Goal: Task Accomplishment & Management: Complete application form

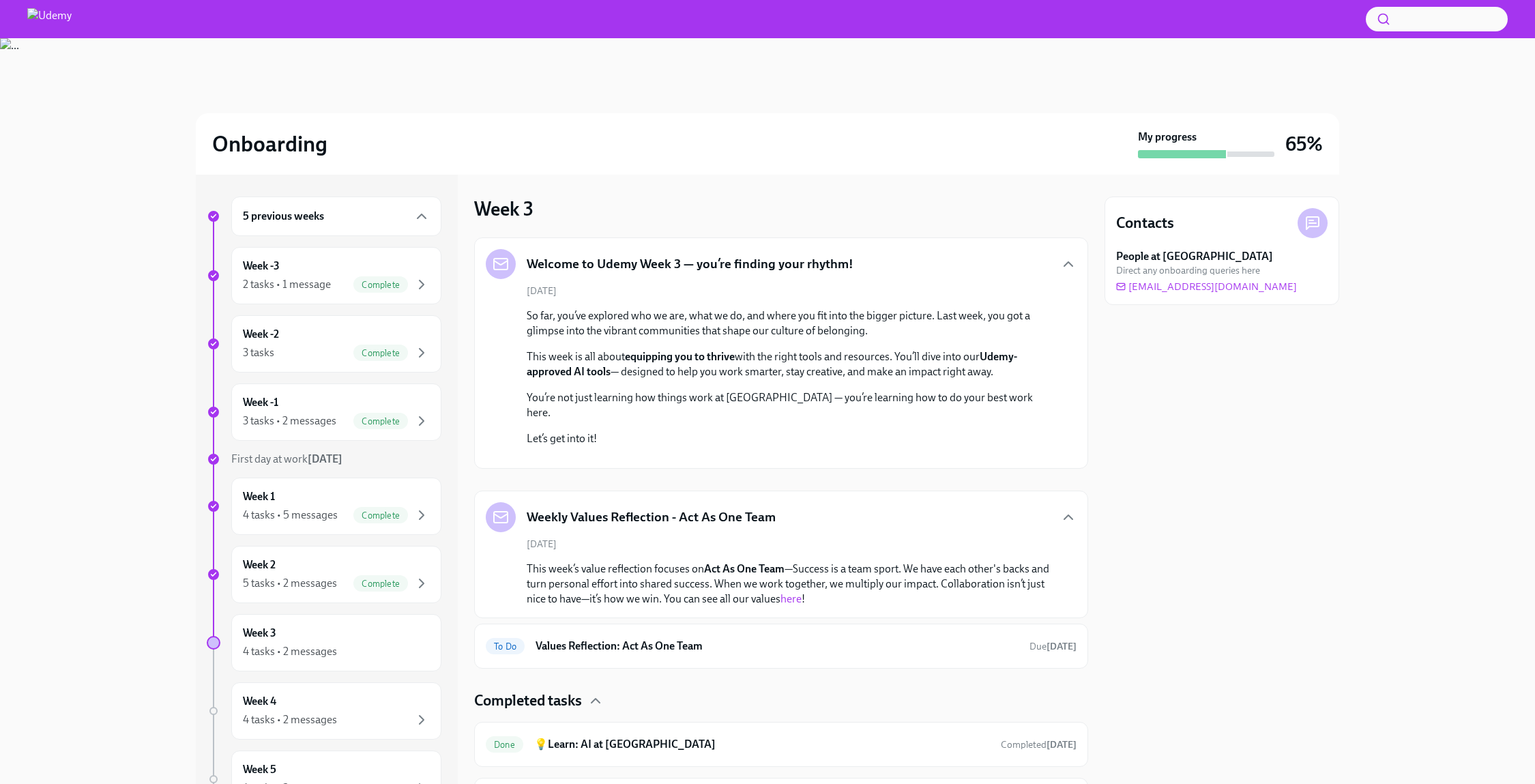
scroll to position [318, 0]
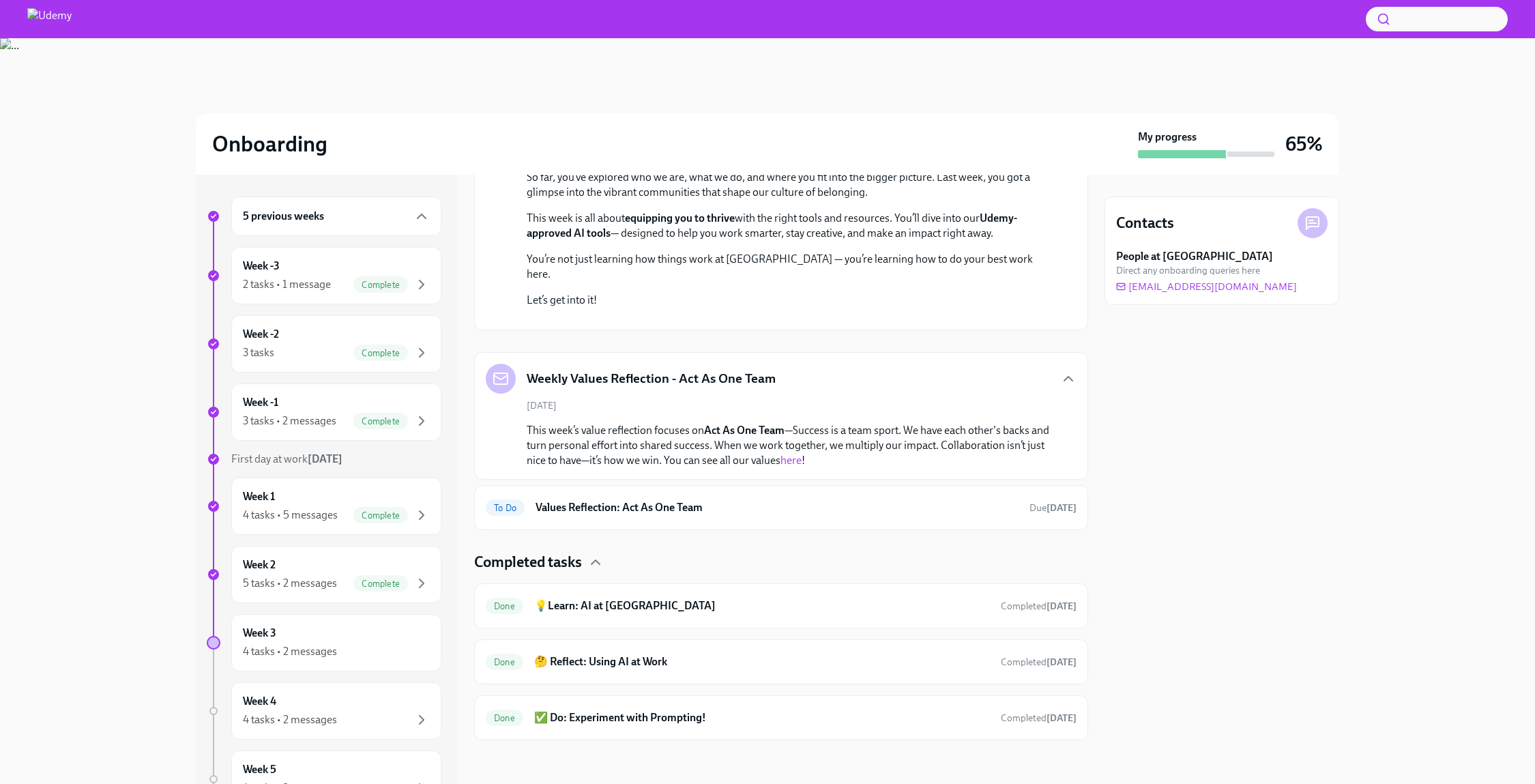
click at [1188, 665] on div "Contacts People at [GEOGRAPHIC_DATA] Direct any onboarding queries here [EMAIL_…" at bounding box center [1222, 479] width 234 height 609
click at [330, 631] on div "Week 3 4 tasks • 2 messages" at bounding box center [336, 642] width 187 height 34
click at [799, 515] on h6 "Values Reflection: Act As One Team" at bounding box center [777, 507] width 483 height 15
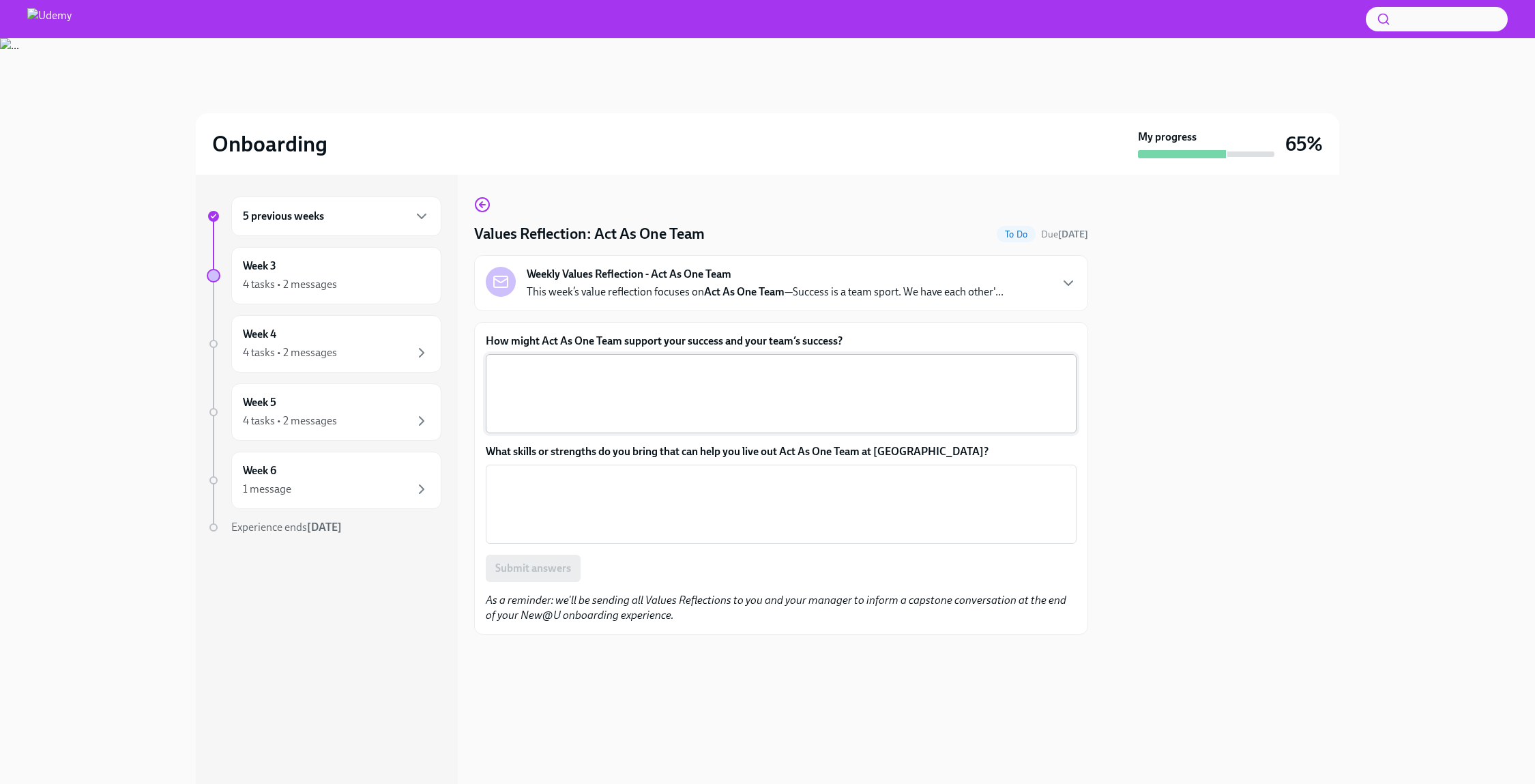
click at [578, 382] on textarea "How might Act As One Team support your success and your team’s success?" at bounding box center [781, 393] width 575 height 65
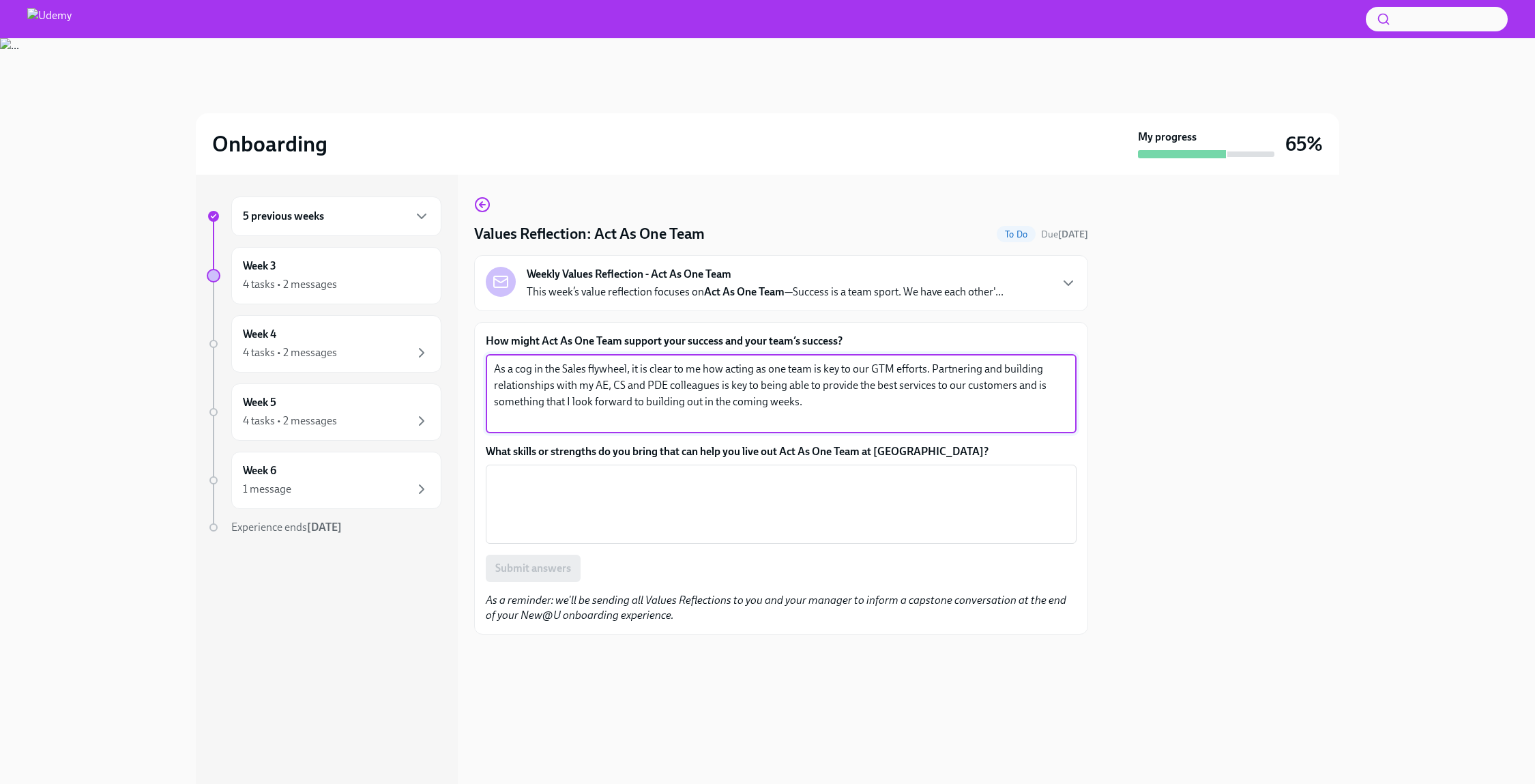
type textarea "As a cog in the Sales flywheel, it is clear to me how acting as one team is key…"
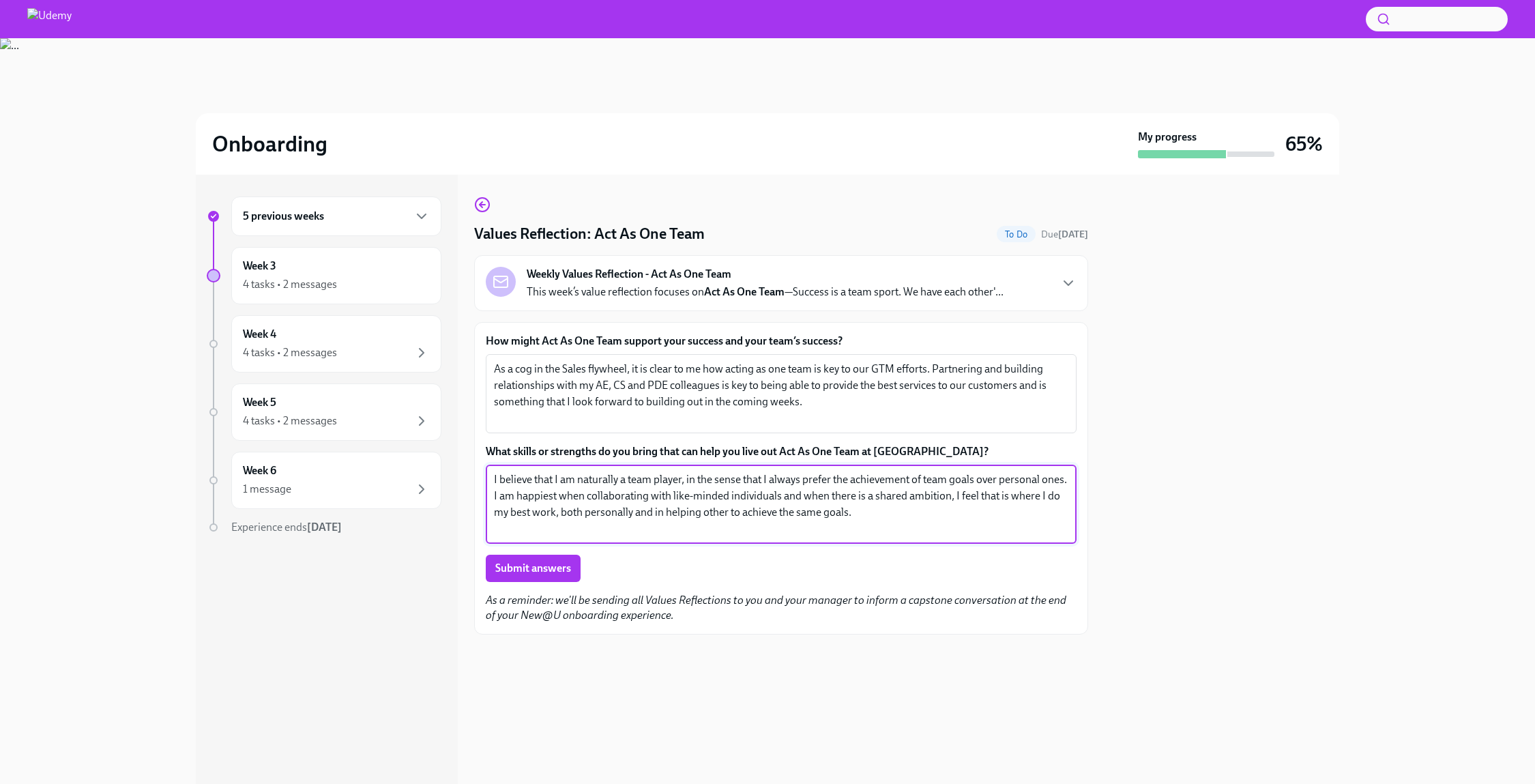
click at [883, 516] on textarea "I believe that I am naturally a team player, in the sense that I always prefer …" at bounding box center [781, 504] width 575 height 65
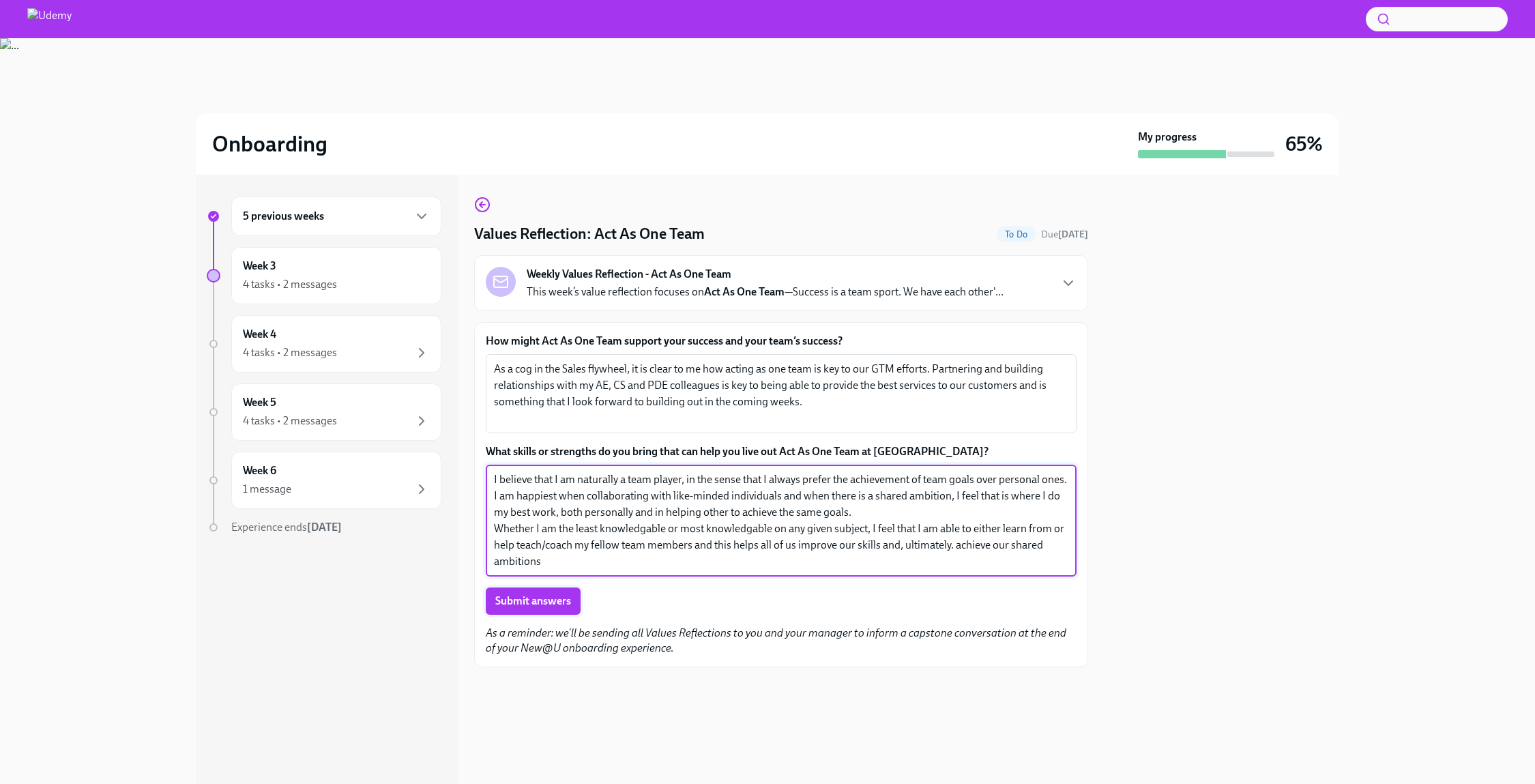
type textarea "I believe that I am naturally a team player, in the sense that I always prefer …"
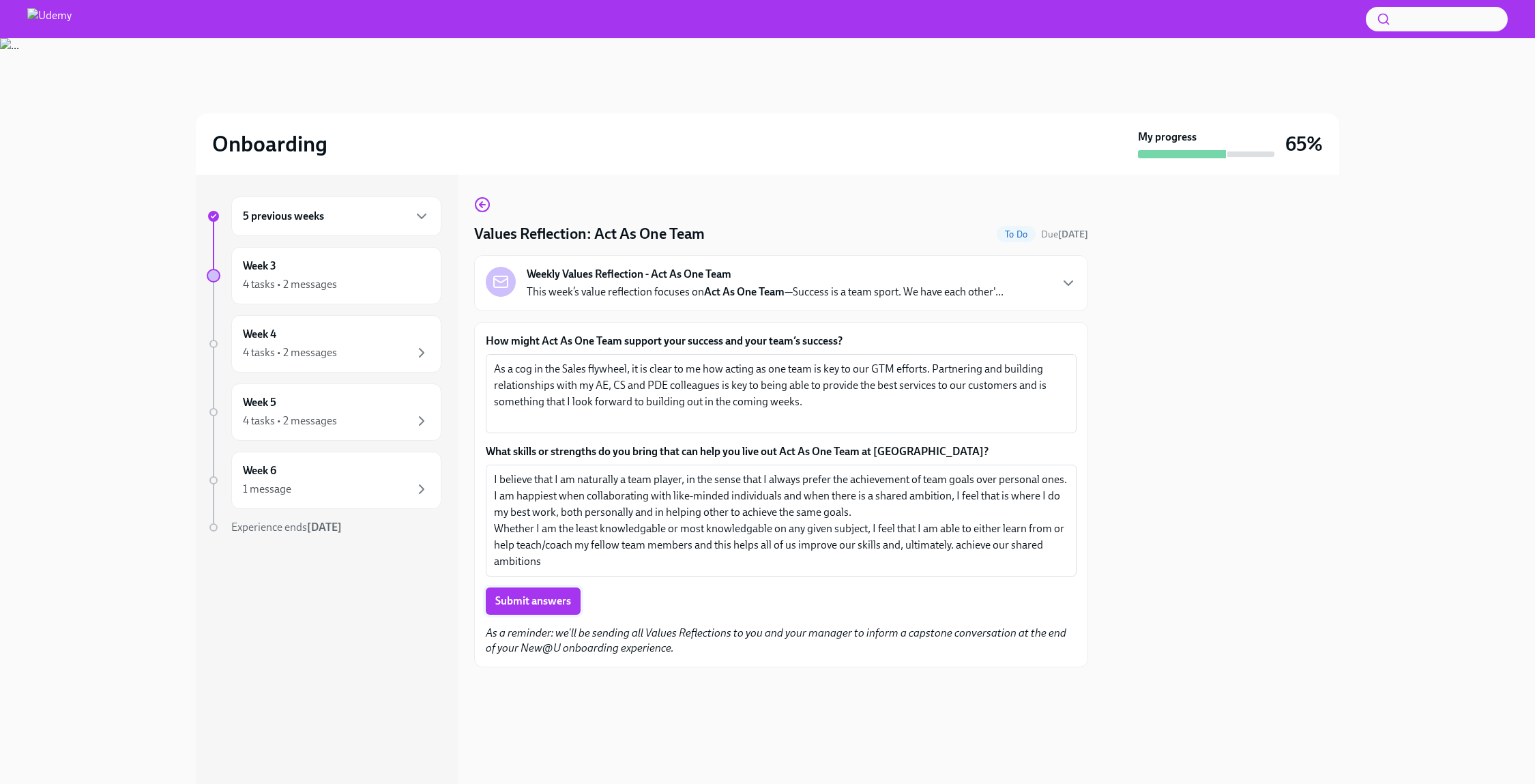
click at [558, 597] on span "Submit answers" at bounding box center [533, 602] width 76 height 14
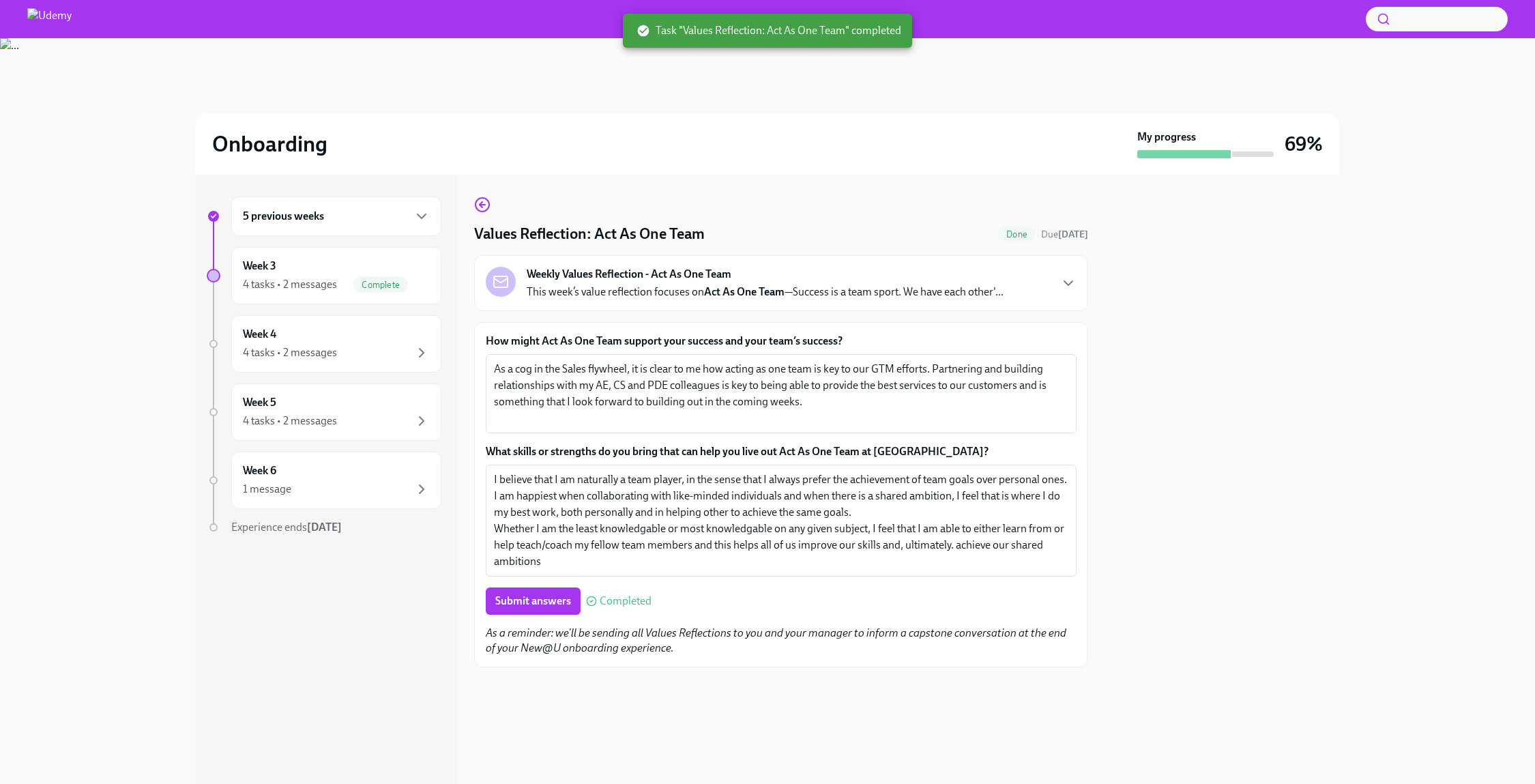
click at [448, 528] on div "5 previous weeks Week 3 4 tasks • 2 messages Complete Week 4 4 tasks • 2 messag…" at bounding box center [327, 479] width 262 height 609
click at [412, 346] on div "4 tasks • 2 messages" at bounding box center [336, 352] width 187 height 16
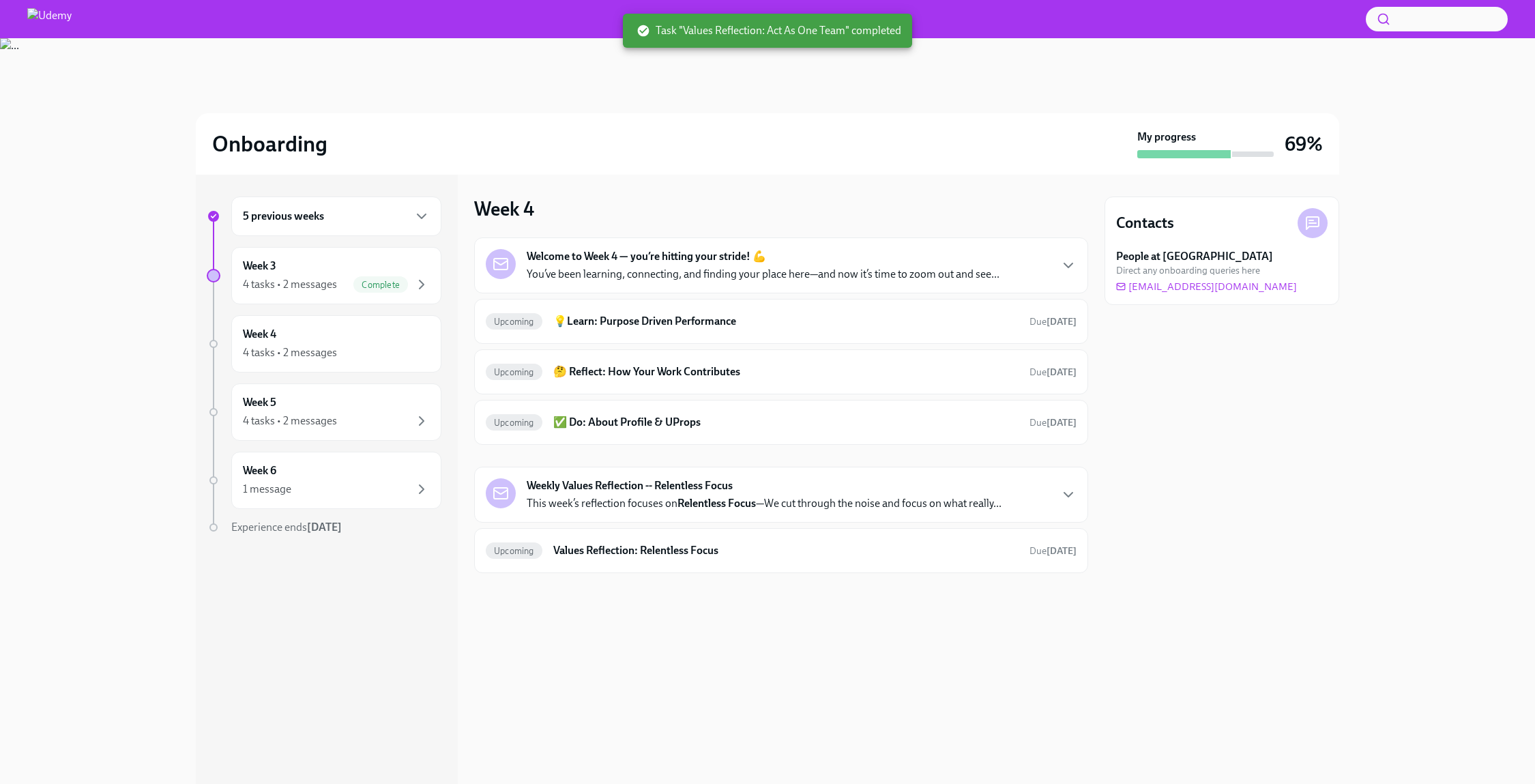
click at [1012, 260] on div "Welcome to Week 4 — you’re hitting your stride! 💪 You’ve been learning, connect…" at bounding box center [781, 266] width 591 height 33
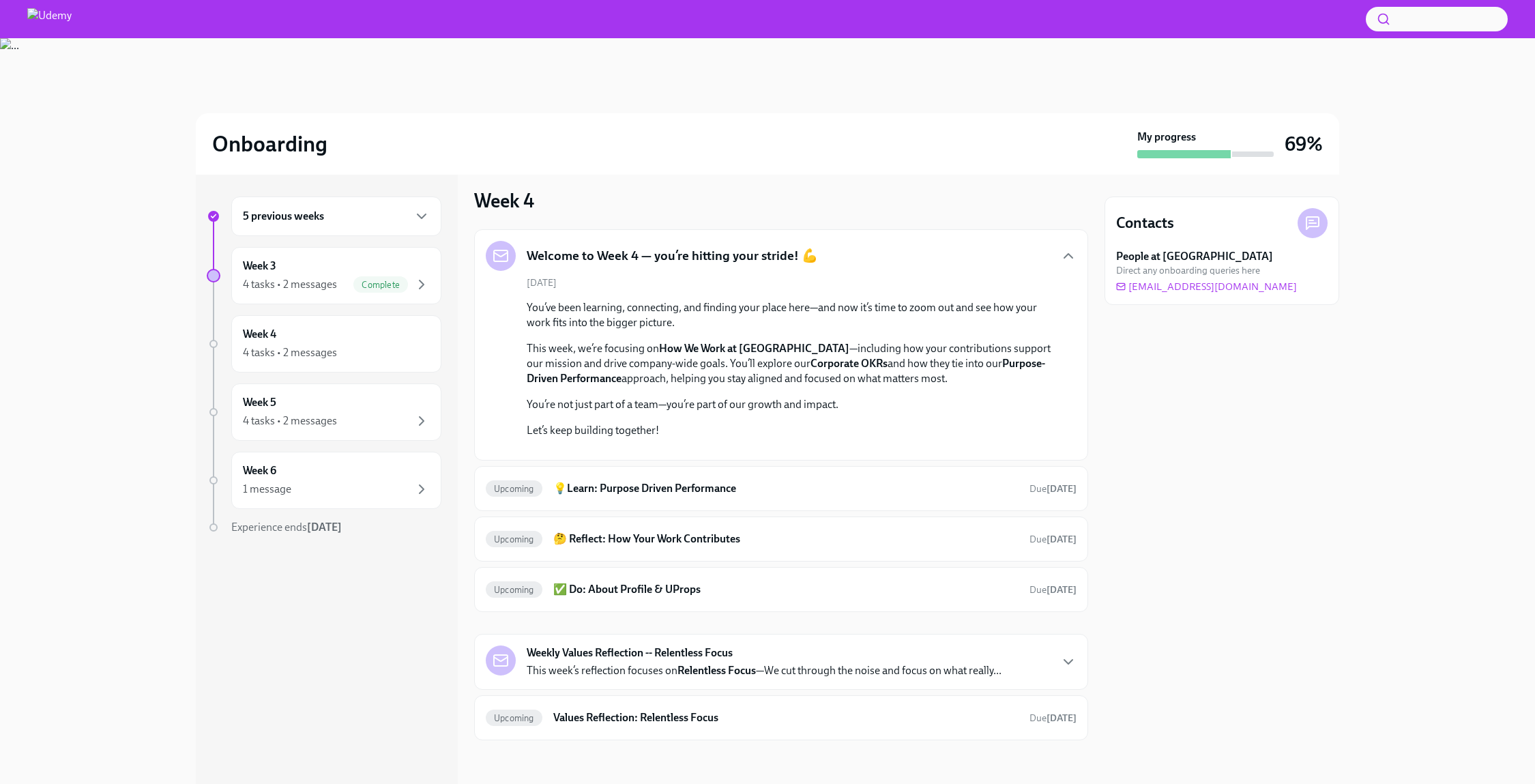
scroll to position [234, 0]
click at [917, 496] on h6 "💡Learn: Purpose Driven Performance" at bounding box center [786, 488] width 465 height 15
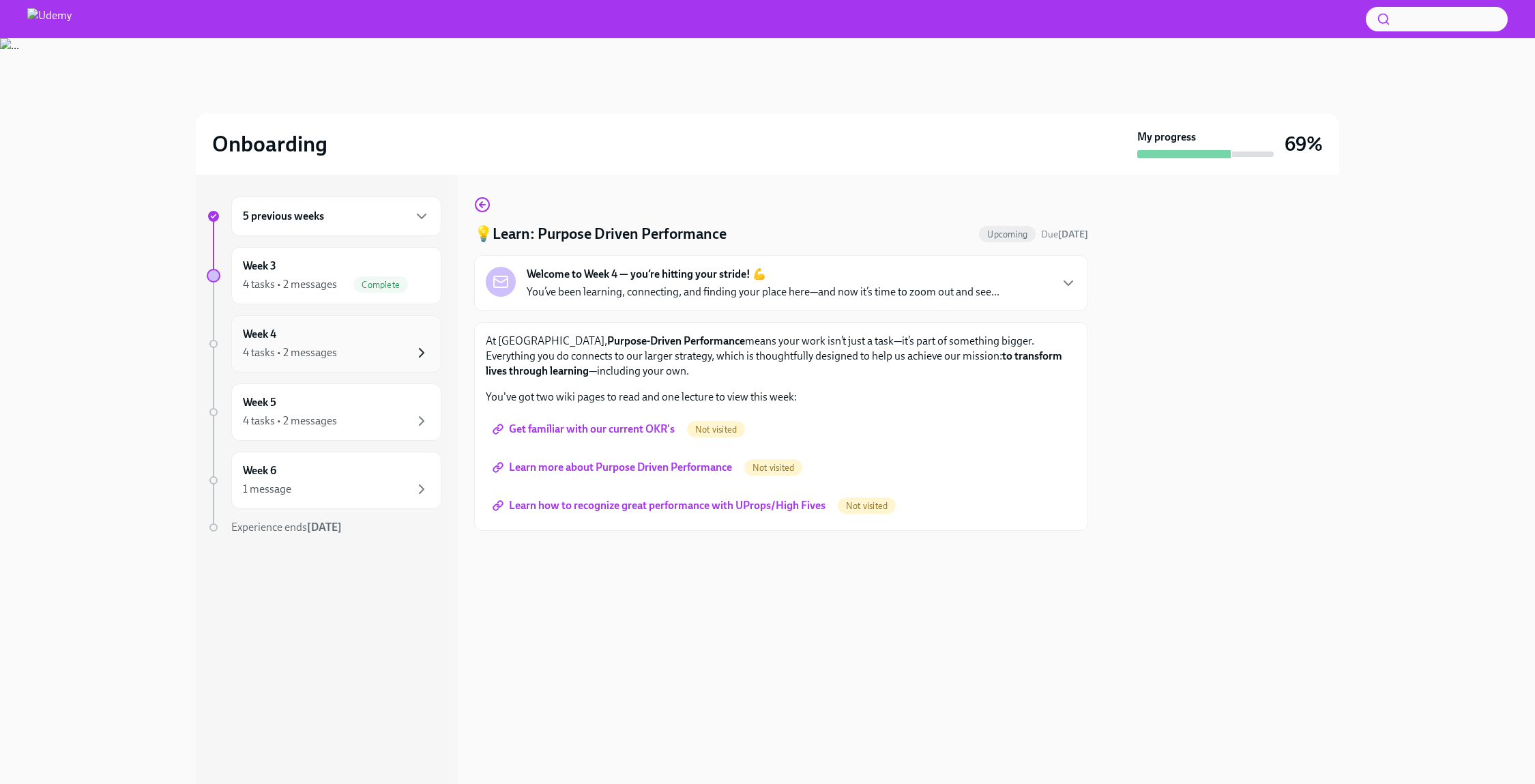
click at [425, 352] on icon "button" at bounding box center [421, 352] width 16 height 16
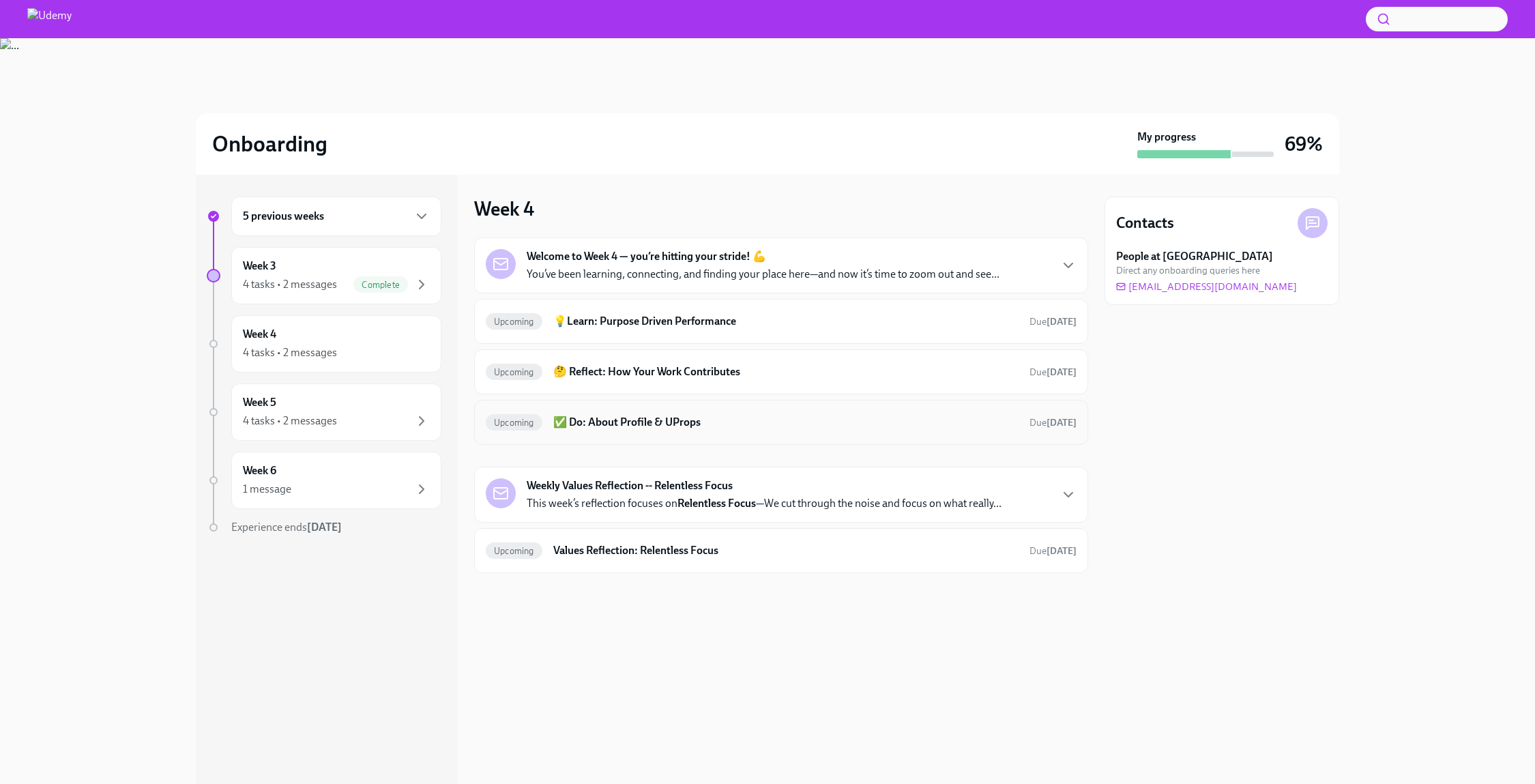
click at [787, 418] on h6 "✅ Do: About Profile & UProps" at bounding box center [786, 422] width 465 height 15
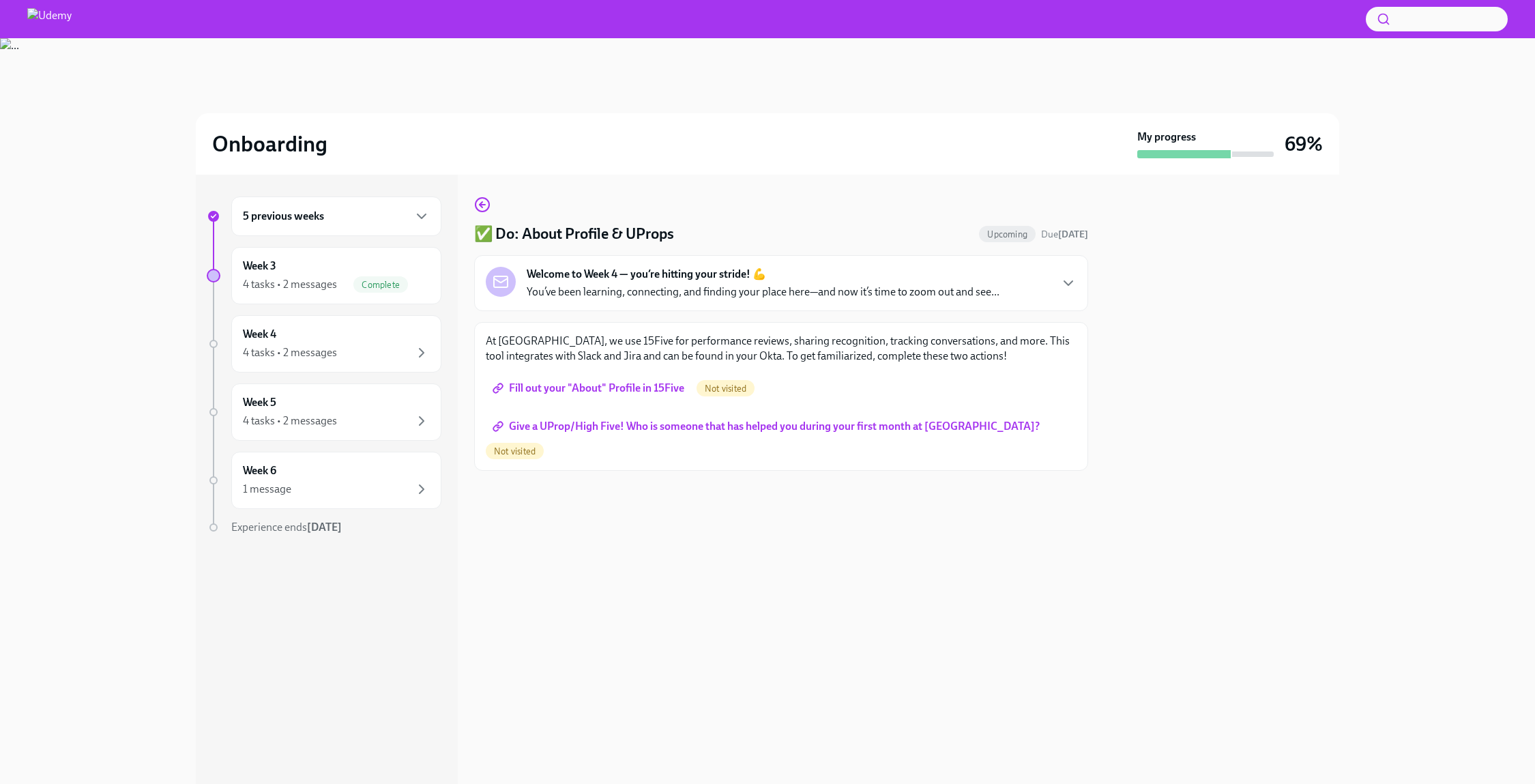
click at [449, 406] on div "5 previous weeks Week 3 4 tasks • 2 messages Complete Week 4 4 tasks • 2 messag…" at bounding box center [327, 479] width 262 height 609
click at [446, 204] on div "5 previous weeks Week 3 4 tasks • 2 messages Complete Week 4 4 tasks • 2 messag…" at bounding box center [327, 479] width 262 height 609
click at [422, 362] on div "Week 4 4 tasks • 2 messages" at bounding box center [336, 344] width 210 height 57
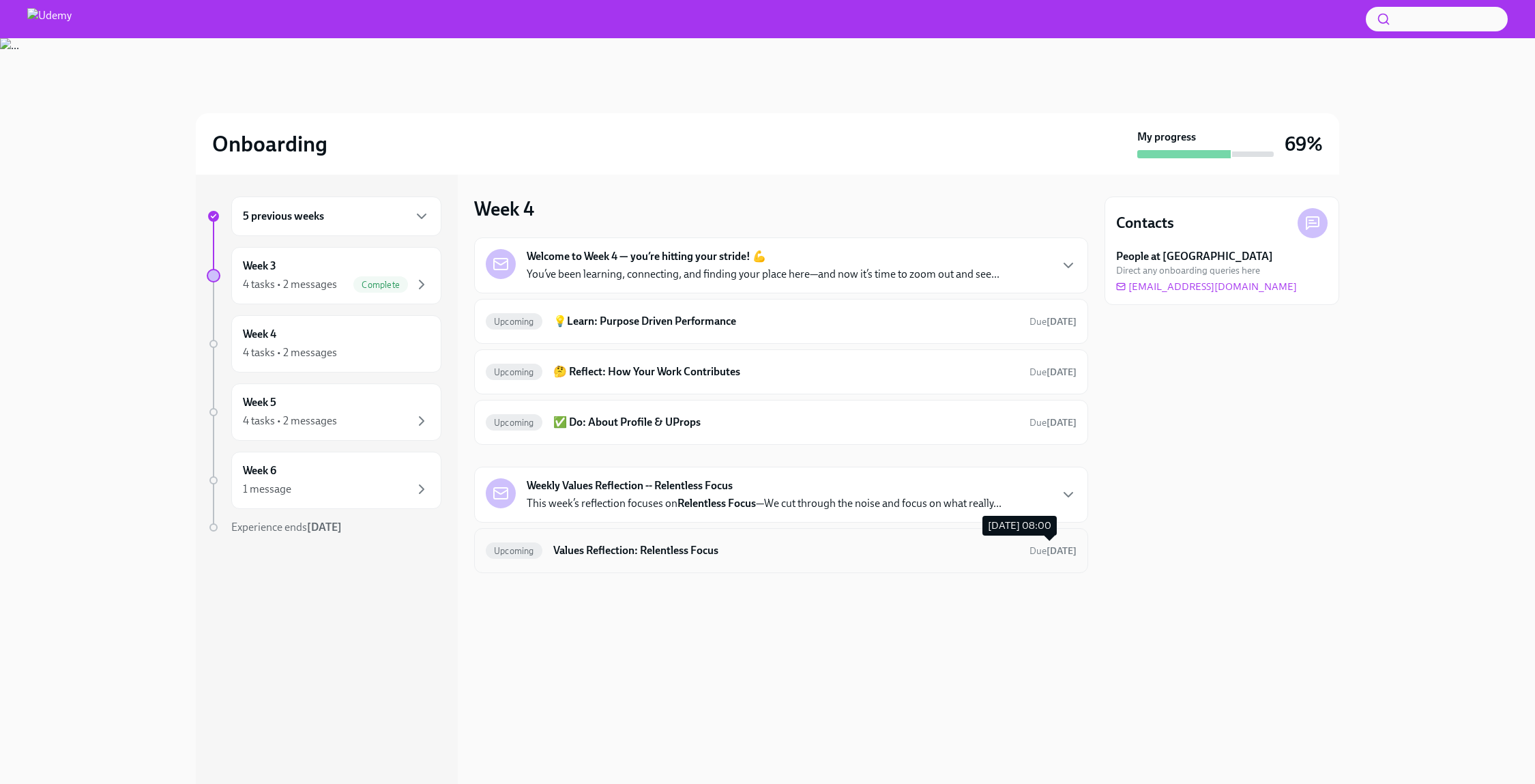
click at [1053, 550] on strong "[DATE]" at bounding box center [1062, 550] width 30 height 11
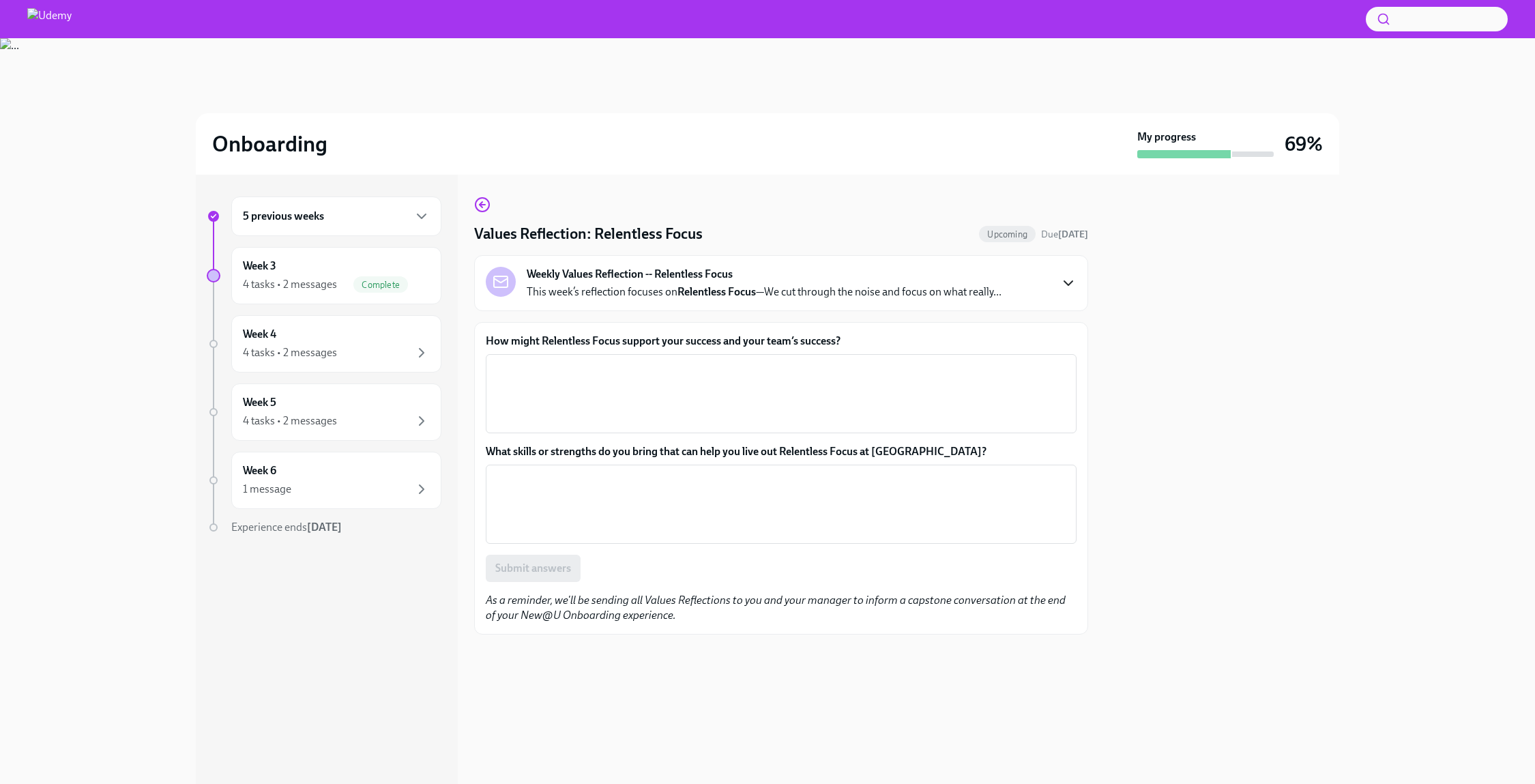
click at [1063, 287] on icon "button" at bounding box center [1068, 283] width 16 height 16
